Goal: Find specific page/section: Find specific page/section

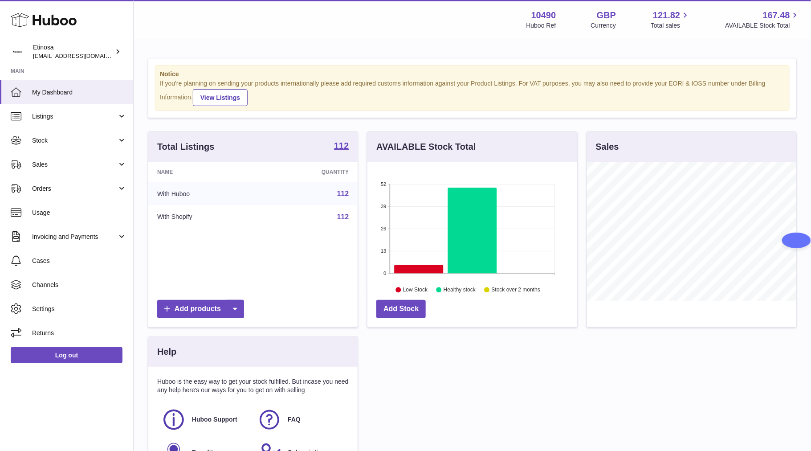
scroll to position [139, 209]
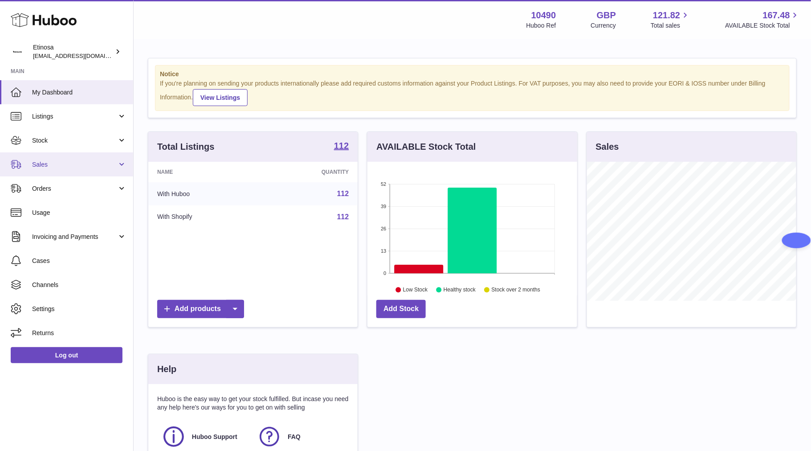
click at [65, 166] on span "Sales" at bounding box center [74, 164] width 85 height 8
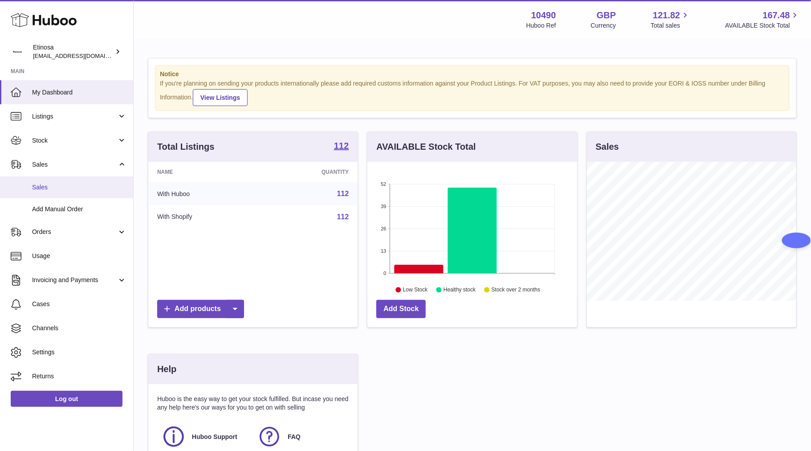
click at [60, 181] on link "Sales" at bounding box center [66, 187] width 133 height 22
